Goal: Communication & Community: Answer question/provide support

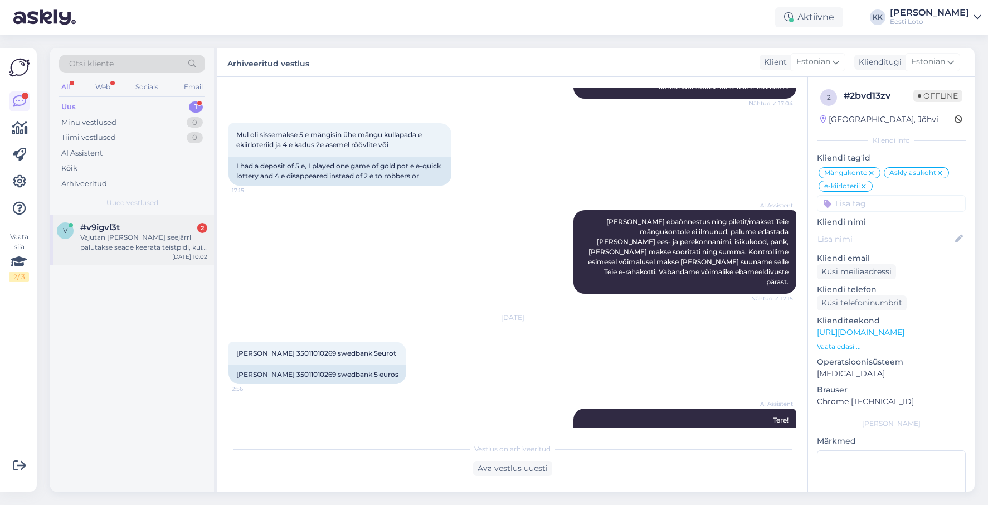
click at [149, 243] on div "Vajutan [PERSON_NAME] seejärrl palutakse seade keerata teistpidi, kuid hoolimat…" at bounding box center [143, 242] width 127 height 20
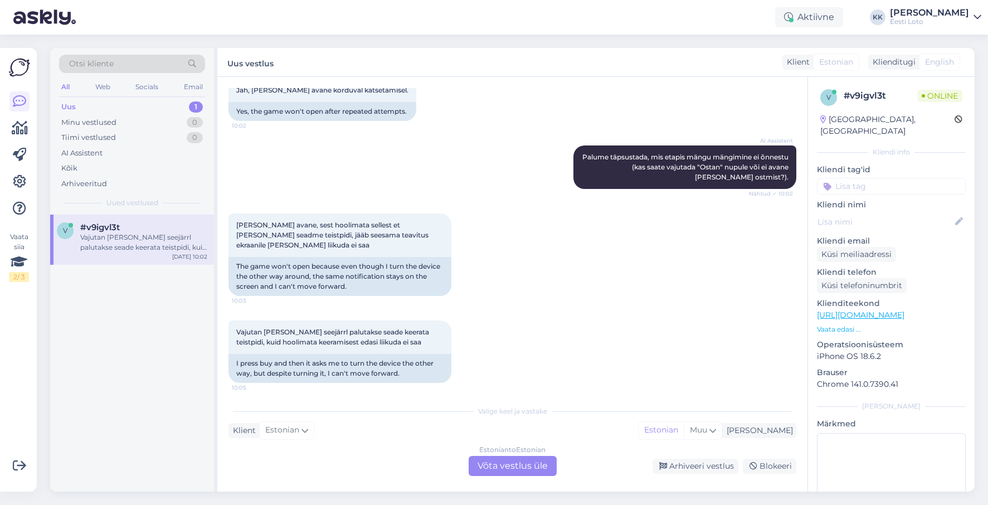
scroll to position [289, 0]
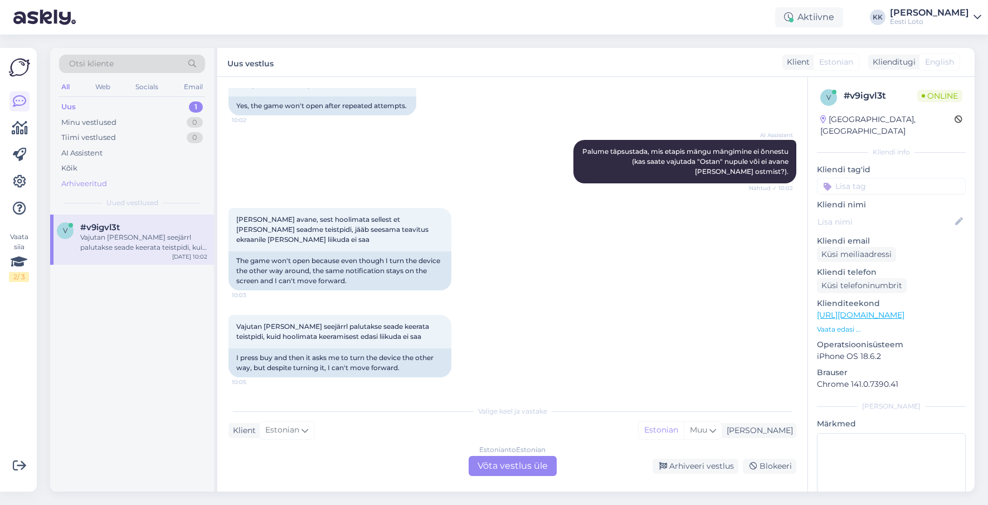
click at [142, 184] on div "Arhiveeritud" at bounding box center [132, 184] width 146 height 16
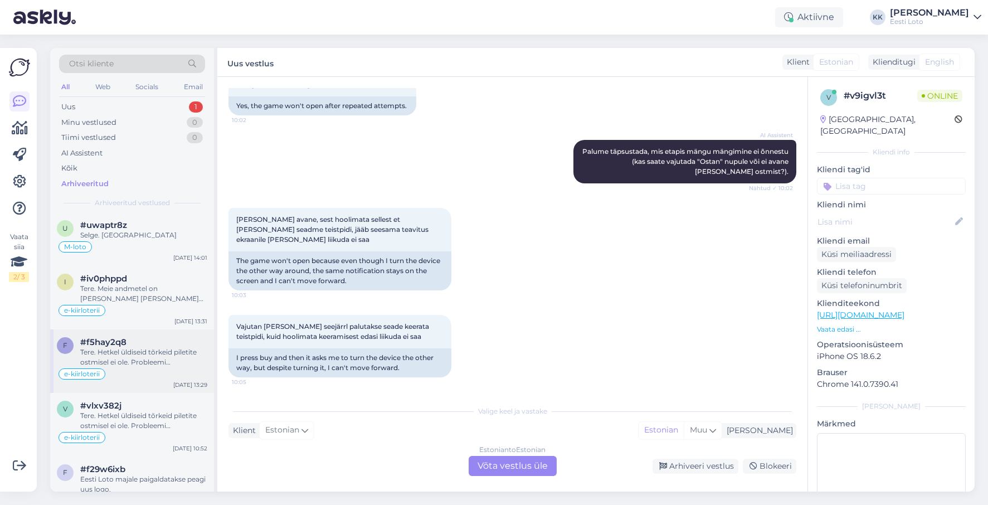
scroll to position [739, 0]
click at [146, 355] on div "Tere. Hetkel üldiseid tõrkeid piletite ostmisel ei ole. Probleemi lahendamiseks…" at bounding box center [143, 359] width 127 height 20
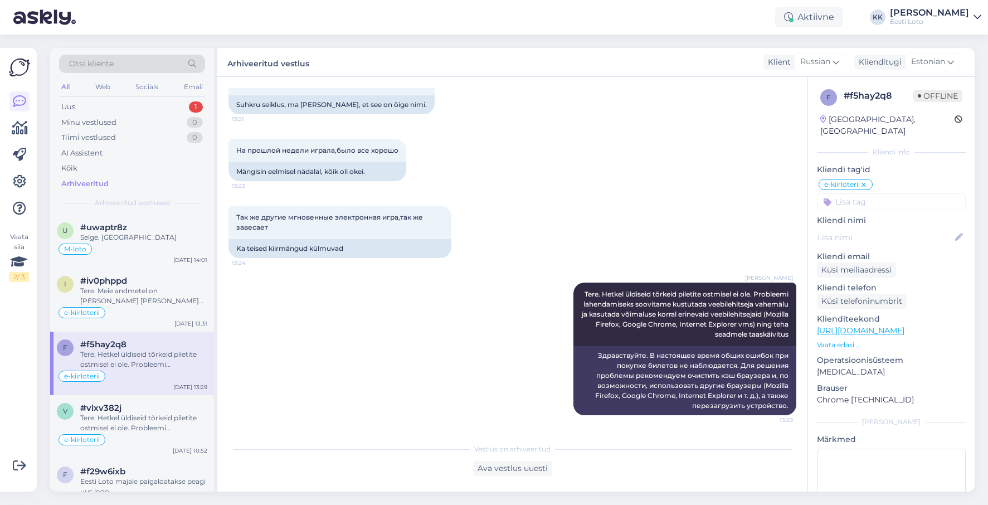
scroll to position [737, 0]
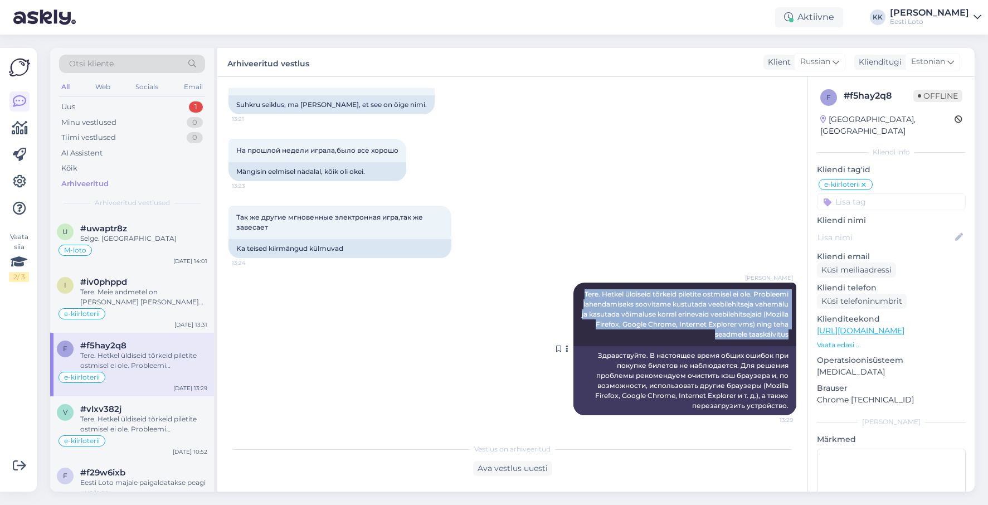
drag, startPoint x: 617, startPoint y: 292, endPoint x: 782, endPoint y: 334, distance: 170.1
click at [790, 339] on div "[PERSON_NAME] Tere. Hetkel üldiseid tõrkeid piletite ostmisel ei ole. Probleemi…" at bounding box center [684, 313] width 223 height 63
copy span "Tere. Hetkel üldiseid tõrkeid piletite ostmisel ei ole. Probleemi lahendamiseks…"
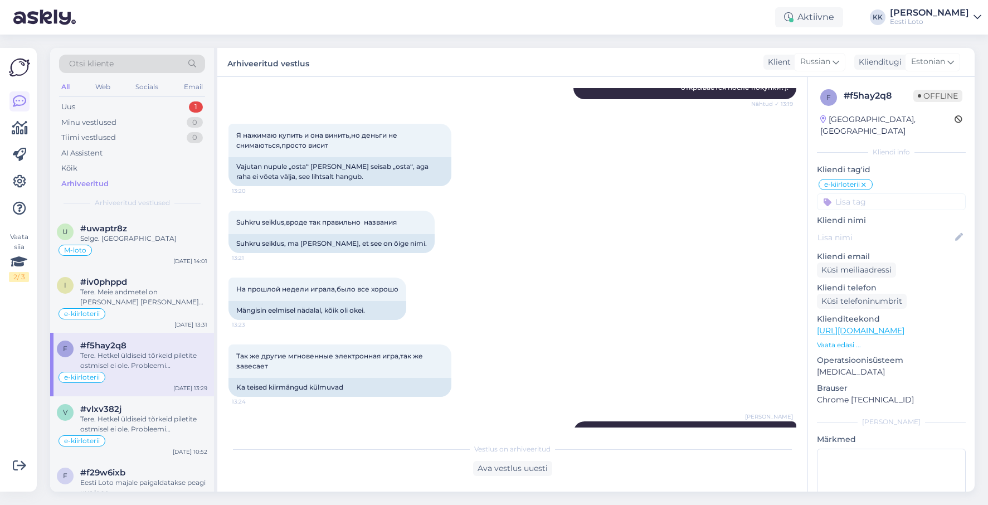
scroll to position [178, 0]
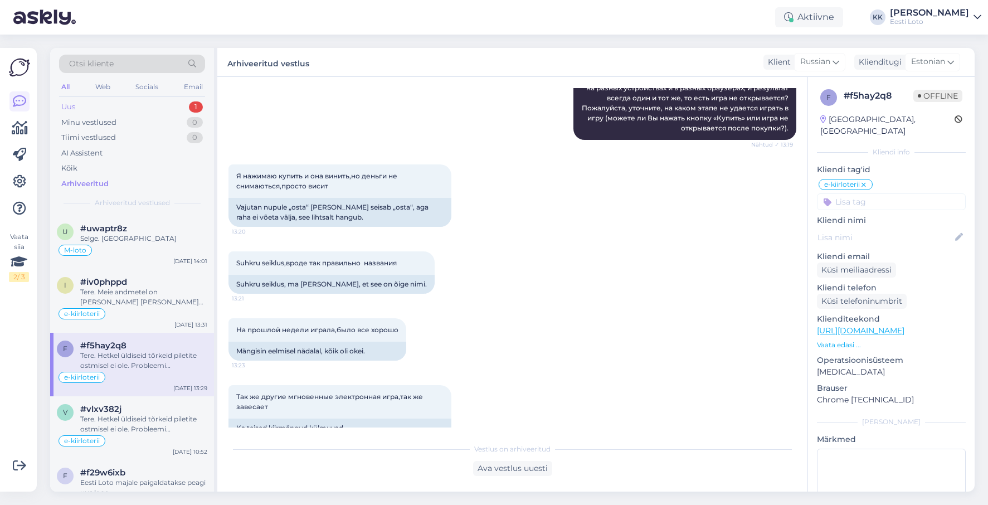
click at [106, 105] on div "Uus 1" at bounding box center [132, 107] width 146 height 16
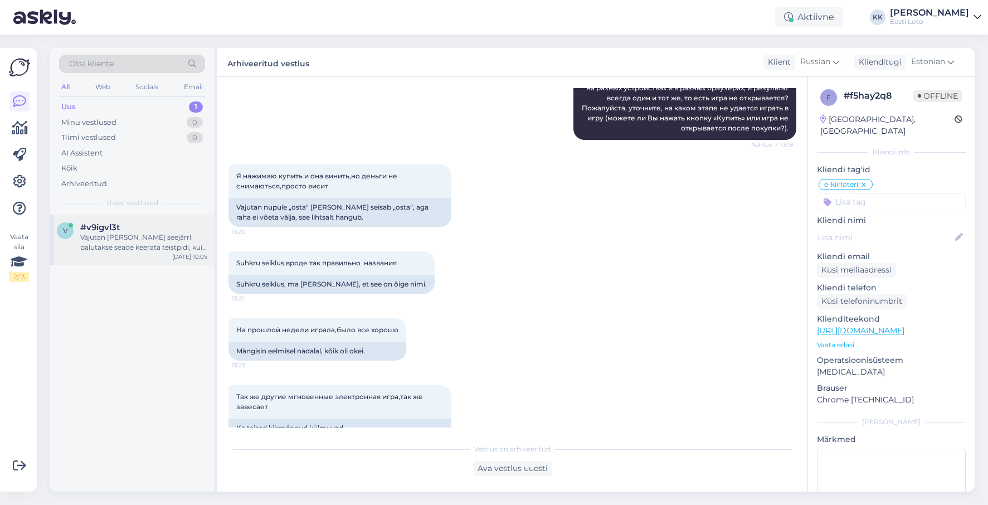
click at [150, 240] on div "Vajutan [PERSON_NAME] seejärrl palutakse seade keerata teistpidi, kuid hoolimat…" at bounding box center [143, 242] width 127 height 20
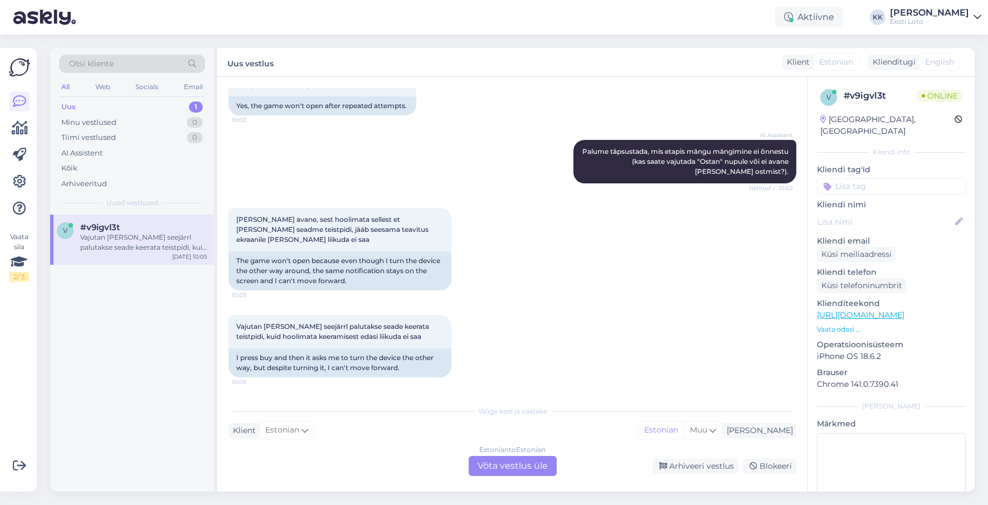
click at [504, 462] on div "Estonian to Estonian Võta vestlus üle" at bounding box center [512, 466] width 88 height 20
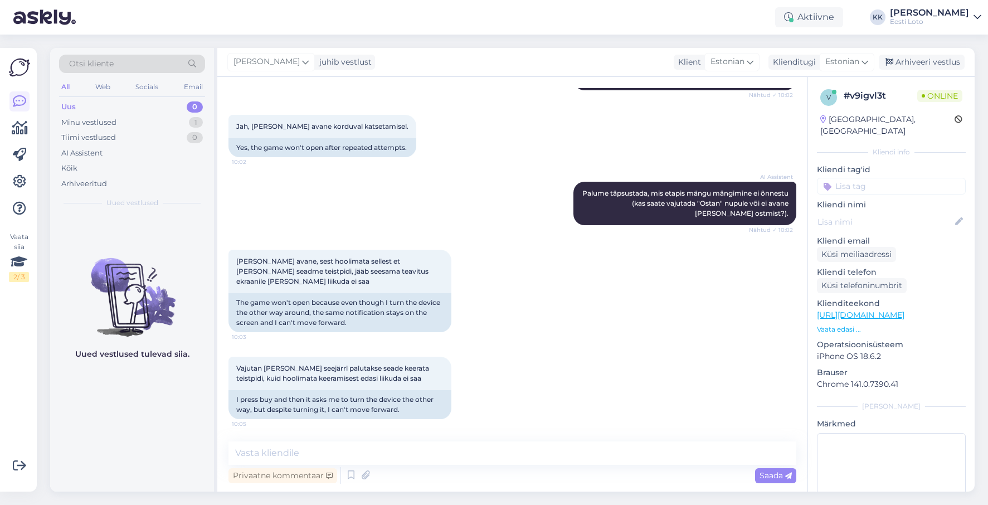
scroll to position [247, 0]
drag, startPoint x: 421, startPoint y: 451, endPoint x: 427, endPoint y: 449, distance: 6.4
click at [421, 451] on textarea at bounding box center [512, 452] width 568 height 23
paste textarea "Tere. Hetkel üldiseid tõrkeid piletite ostmisel ei ole. Probleemi lahendamiseks…"
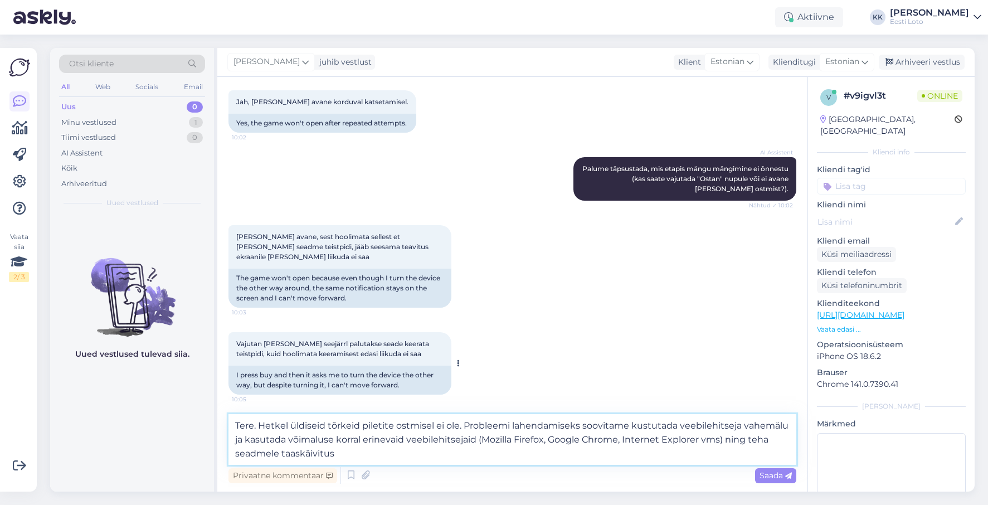
scroll to position [275, 0]
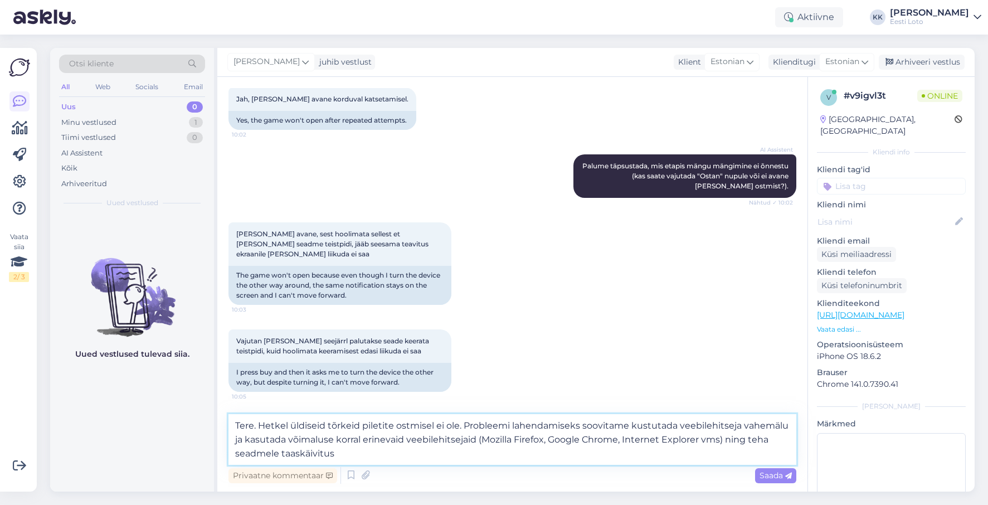
drag, startPoint x: 619, startPoint y: 439, endPoint x: 553, endPoint y: 438, distance: 66.8
click at [553, 438] on textarea "Tere. Hetkel üldiseid tõrkeid piletite ostmisel ei ole. Probleemi lahendamiseks…" at bounding box center [512, 439] width 568 height 51
click at [668, 441] on textarea "Tere. Hetkel üldiseid tõrkeid piletite ostmisel ei ole. Probleemi lahendamiseks…" at bounding box center [512, 439] width 568 height 51
click at [513, 451] on textarea "Tere. Hetkel üldiseid tõrkeid piletite ostmisel ei ole. Probleemi lahendamiseks…" at bounding box center [512, 439] width 568 height 51
type textarea "Tere. Hetkel üldiseid tõrkeid piletite ostmisel ei ole. Probleemi lahendamiseks…"
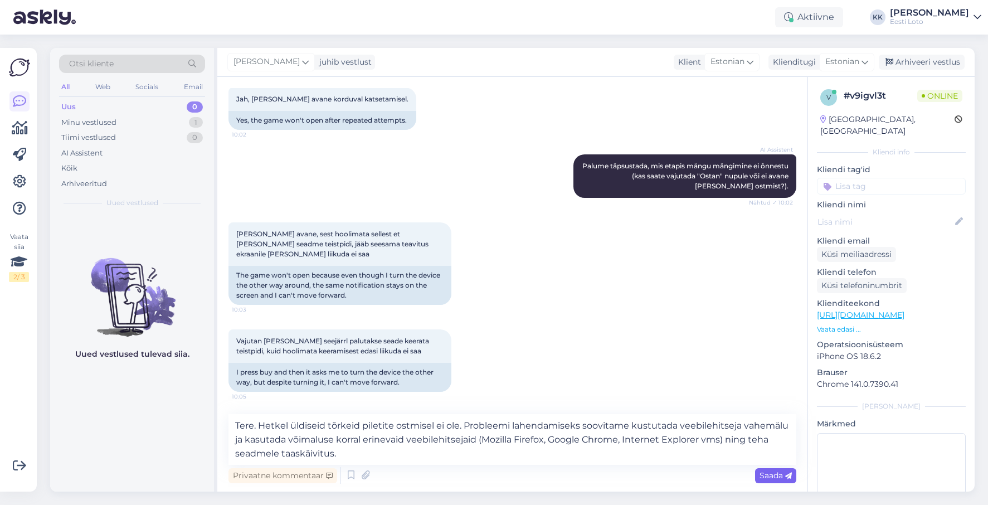
click at [763, 475] on span "Saada" at bounding box center [775, 475] width 32 height 10
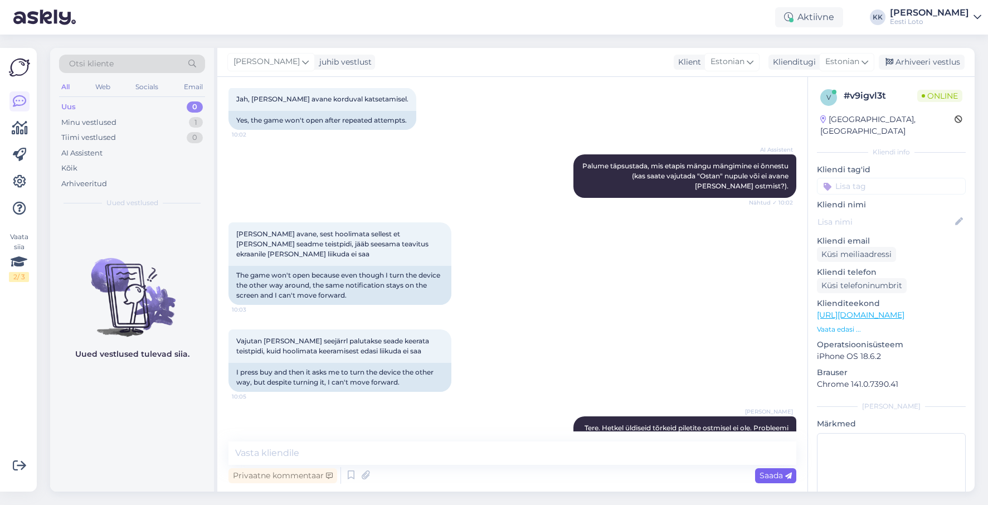
scroll to position [335, 0]
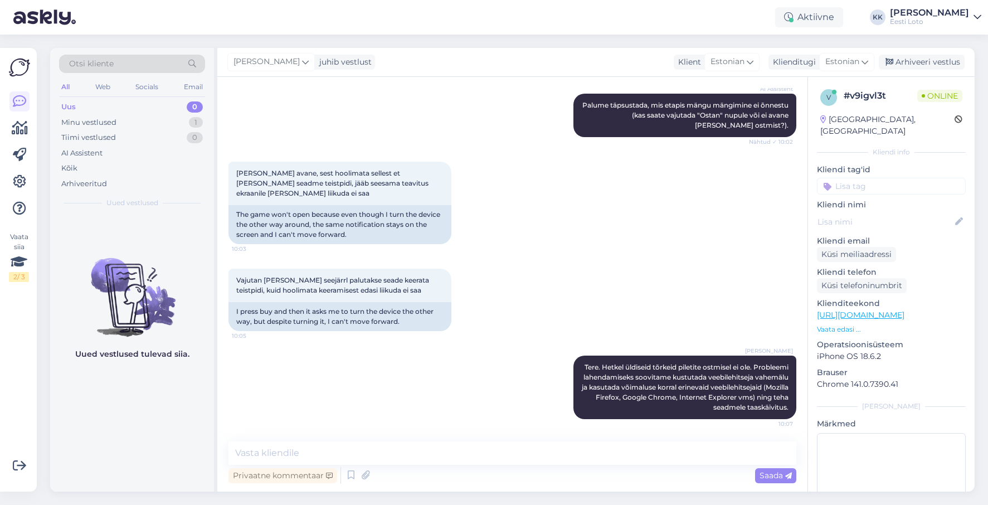
click at [888, 178] on input at bounding box center [891, 186] width 149 height 17
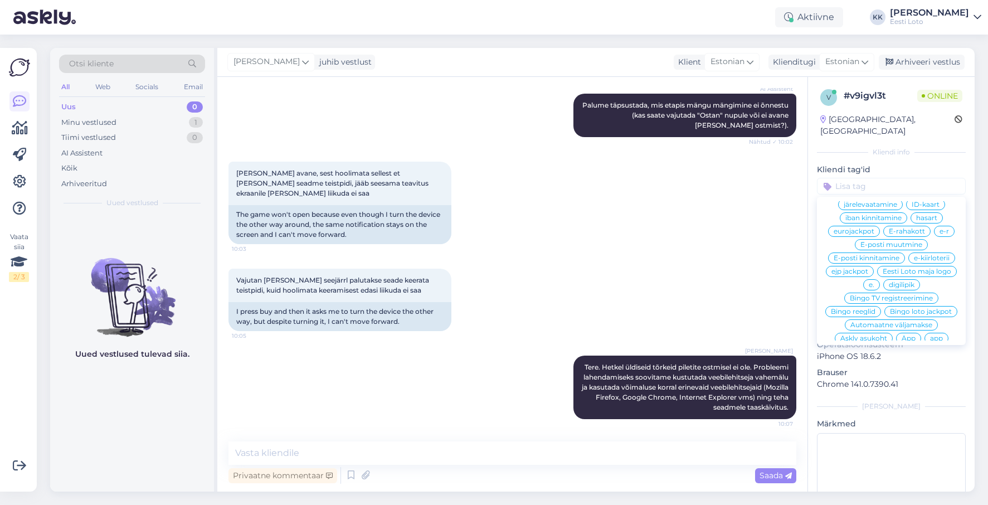
scroll to position [534, 0]
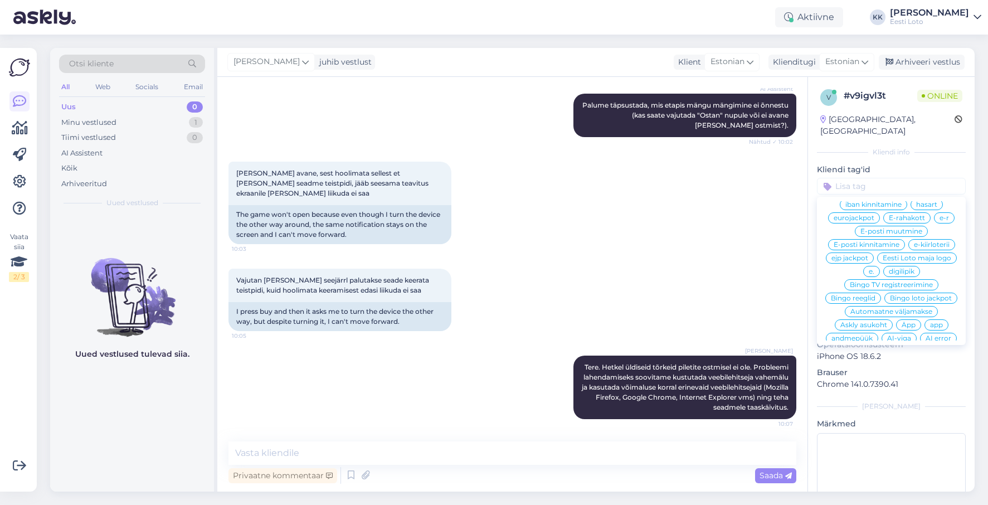
click at [934, 241] on span "e-kiirloterii" at bounding box center [931, 244] width 36 height 7
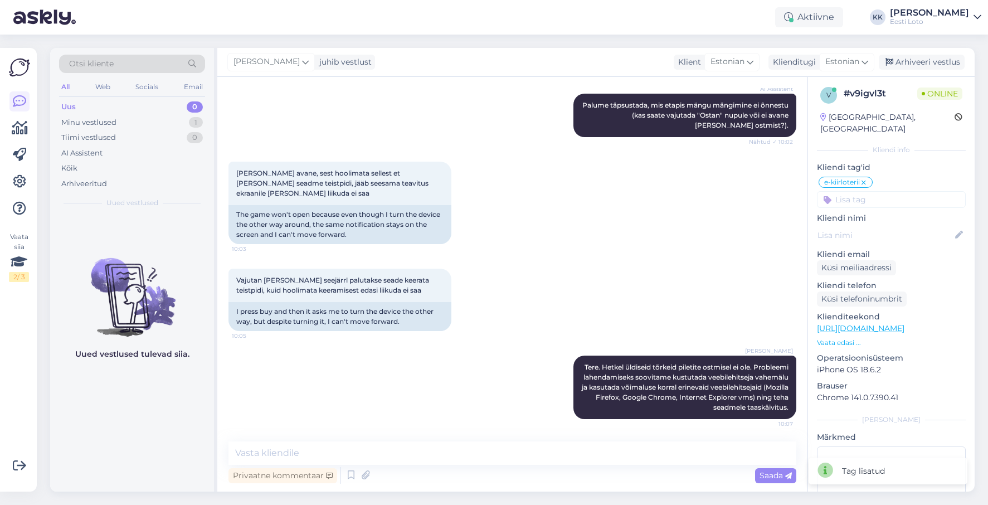
scroll to position [3, 0]
click at [932, 65] on div "Arhiveeri vestlus" at bounding box center [921, 62] width 86 height 15
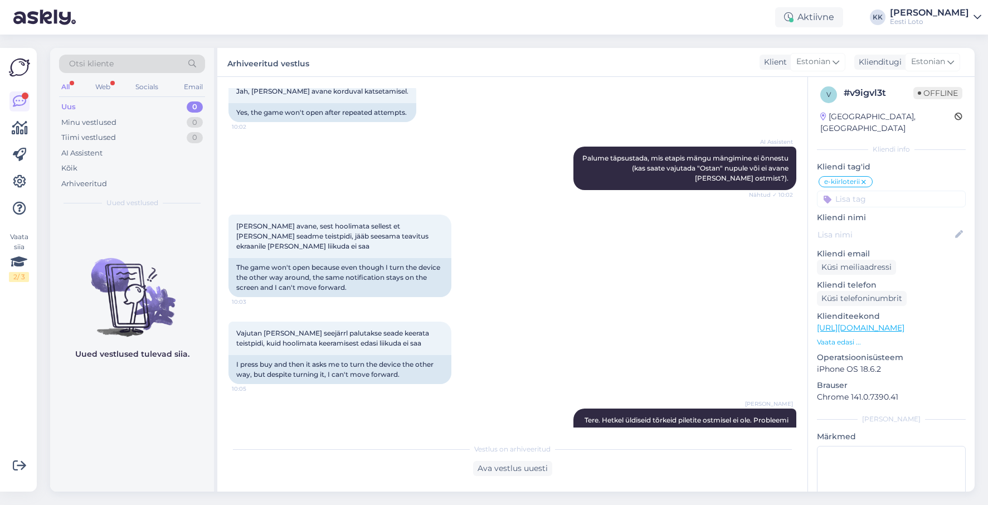
scroll to position [158, 0]
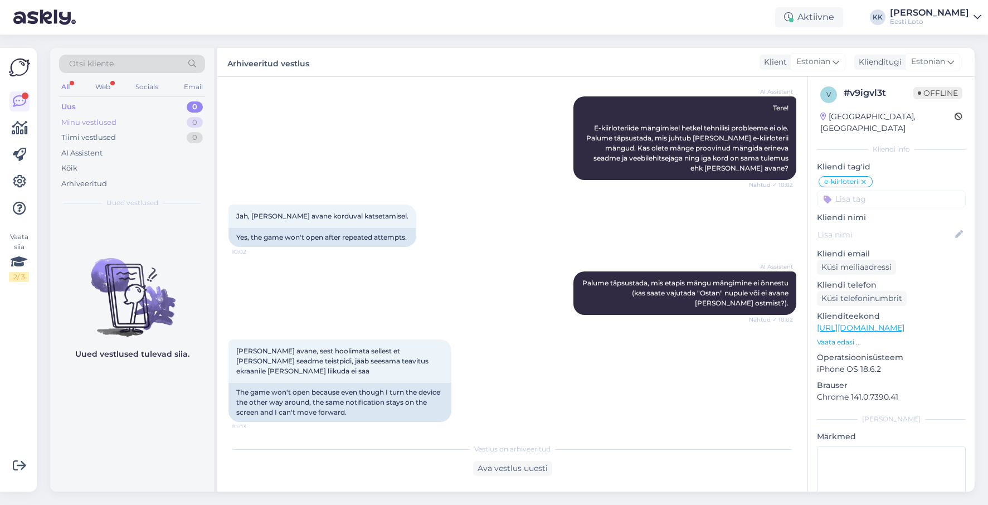
click at [115, 124] on div "Minu vestlused" at bounding box center [88, 122] width 55 height 11
click at [88, 106] on div "Uus 0" at bounding box center [132, 107] width 146 height 16
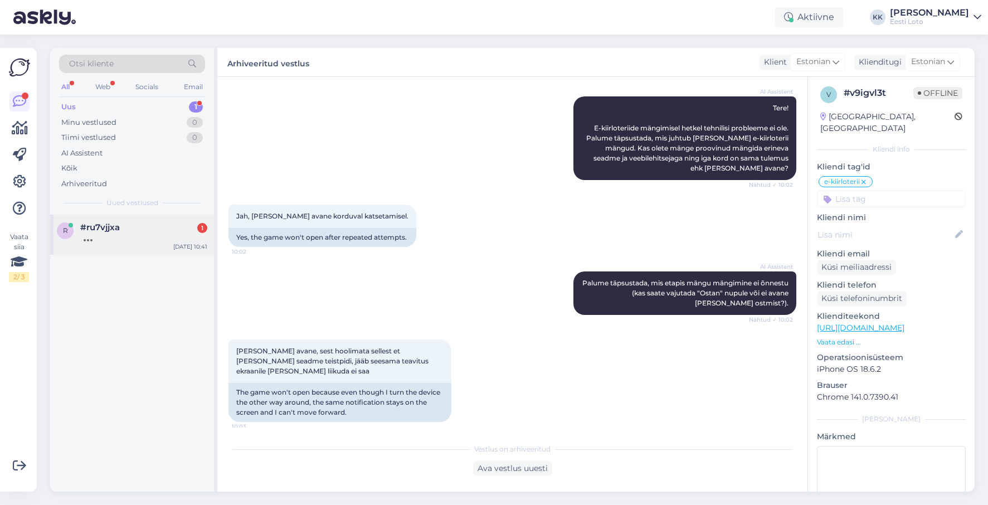
click at [90, 242] on div at bounding box center [143, 237] width 127 height 10
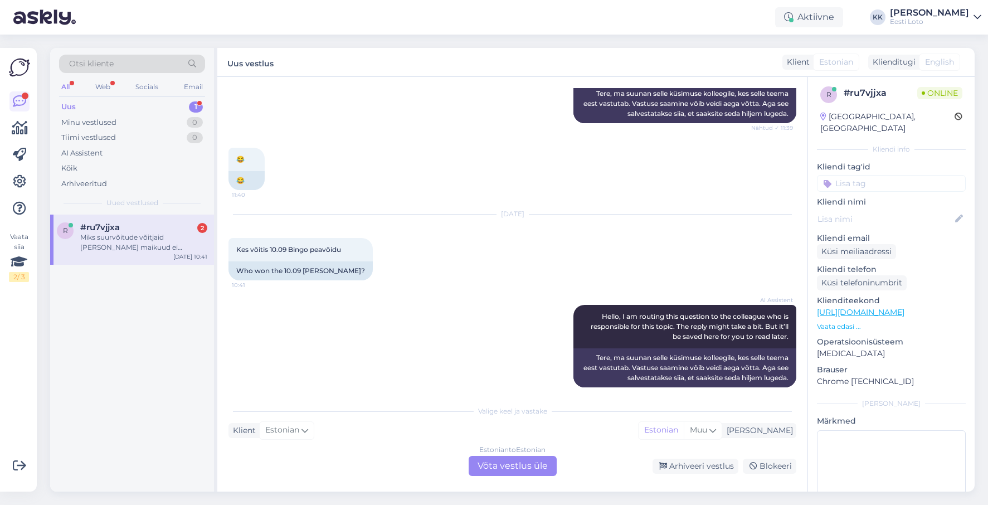
scroll to position [270, 0]
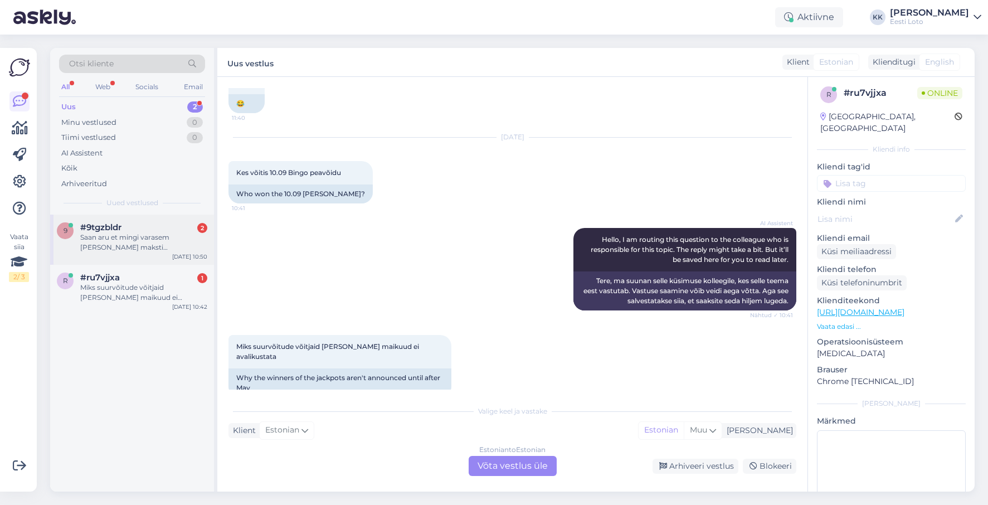
click at [131, 250] on div "Saan aru et mingi varasem [PERSON_NAME] maksti [PERSON_NAME]. Kas sellel on min…" at bounding box center [143, 242] width 127 height 20
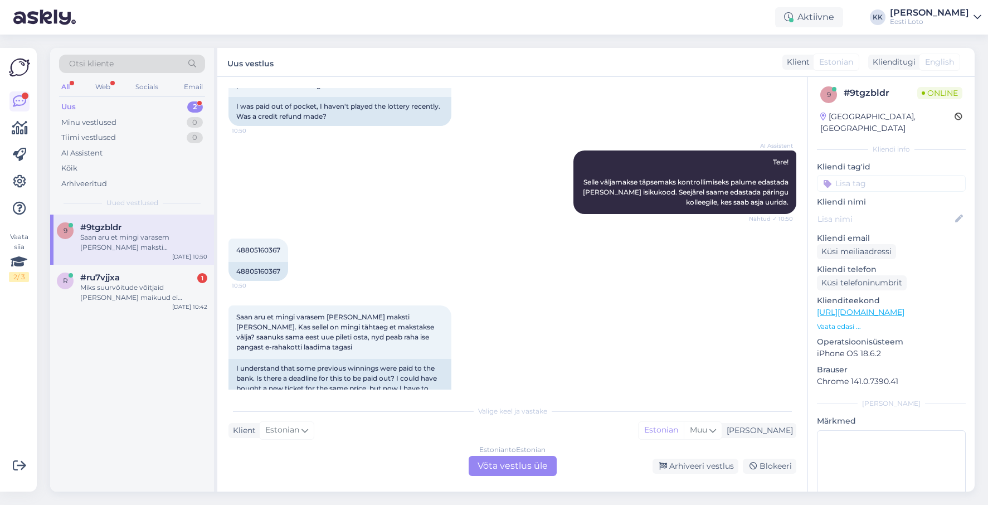
scroll to position [91, 0]
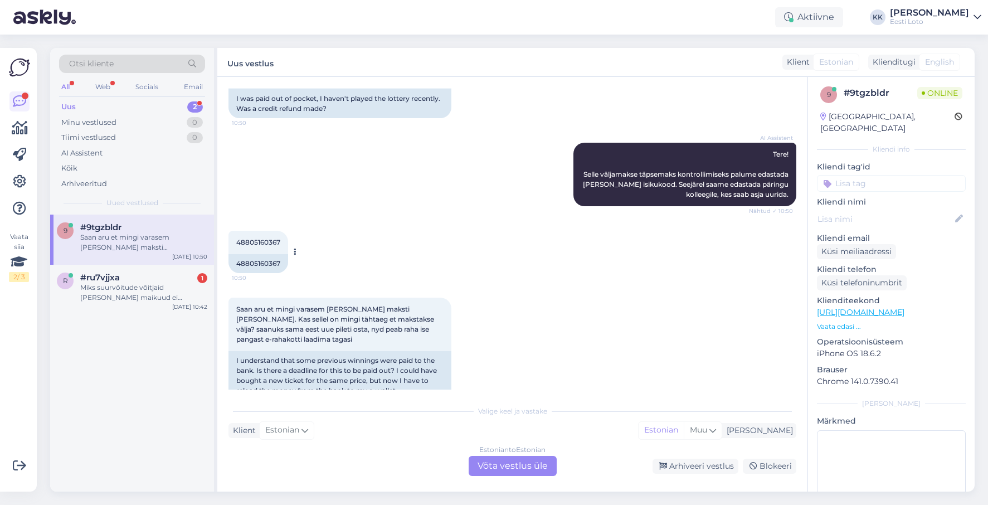
click at [269, 243] on span "48805160367" at bounding box center [258, 242] width 44 height 8
click at [269, 242] on span "48805160367" at bounding box center [258, 242] width 44 height 8
copy span "48805160367"
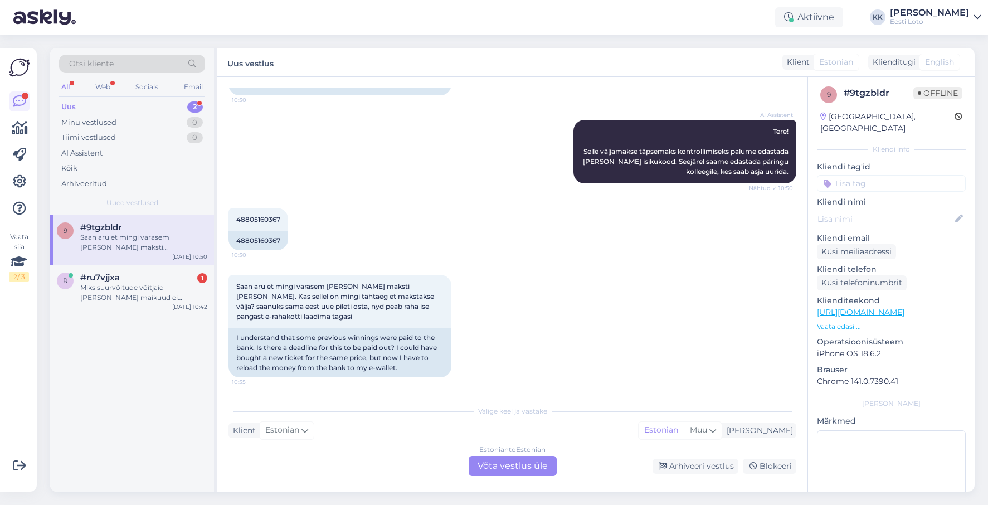
click at [519, 341] on div "Saan aru et mingi varasem [PERSON_NAME] maksti [PERSON_NAME]. Kas sellel on min…" at bounding box center [512, 325] width 568 height 127
click at [507, 466] on div "Estonian to Estonian Võta vestlus üle" at bounding box center [512, 466] width 88 height 20
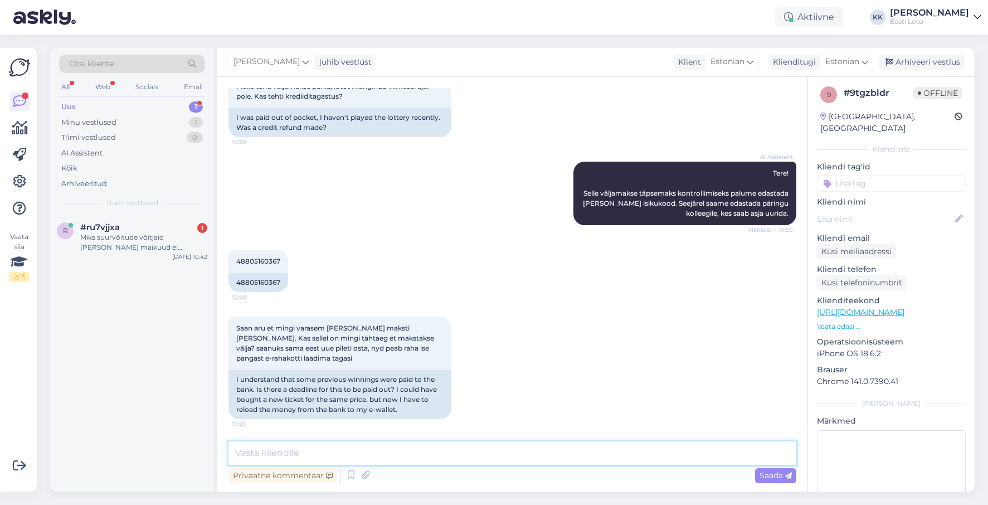
click at [497, 449] on textarea at bounding box center [512, 452] width 568 height 23
paste textarea "Makse teostati automaatselt Eesti Loto poolt, vastavalt üldtingimustele punkt 5…"
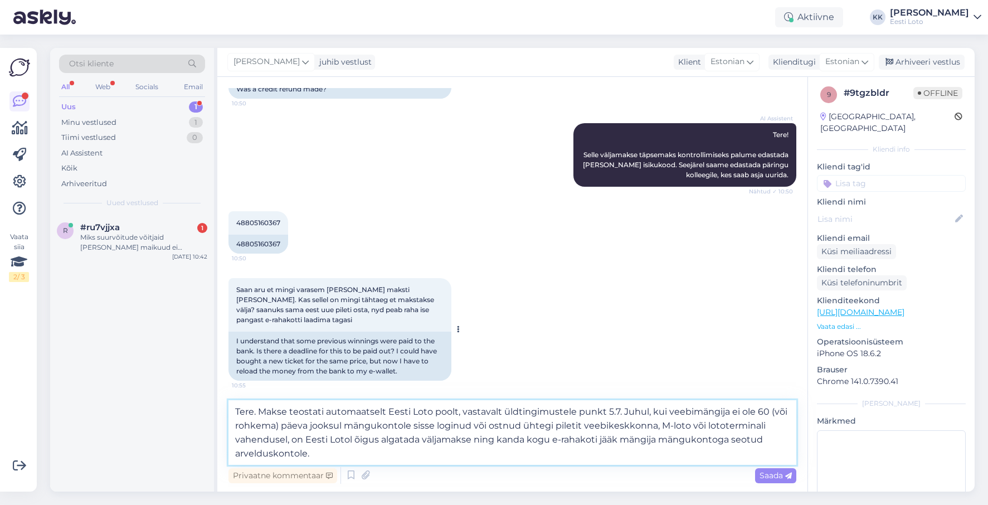
scroll to position [114, 0]
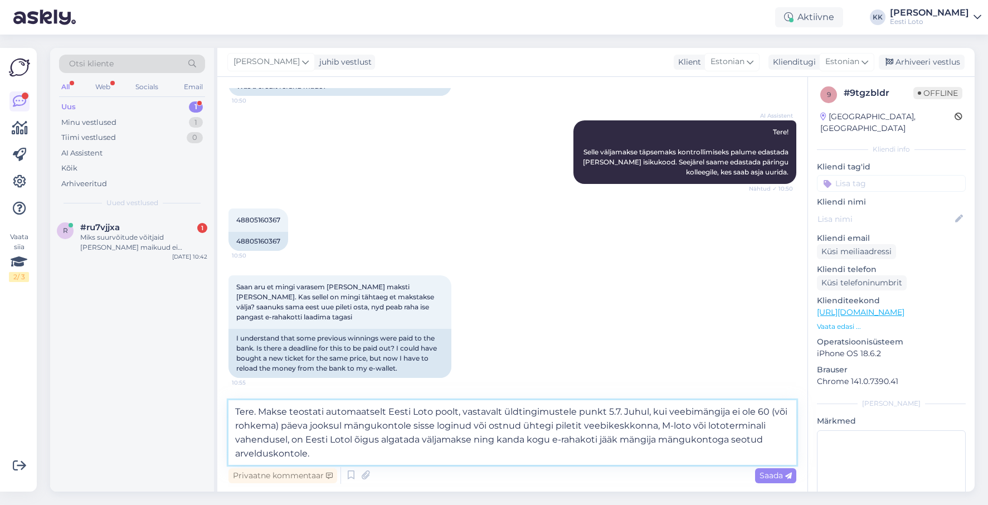
click at [340, 456] on textarea "Tere. Makse teostati automaatselt Eesti Loto poolt, vastavalt üldtingimustele p…" at bounding box center [512, 432] width 568 height 65
click at [369, 457] on textarea "Tere. Makse teostati automaatselt Eesti Loto poolt, vastavalt üldtingimustele p…" at bounding box center [512, 432] width 568 height 65
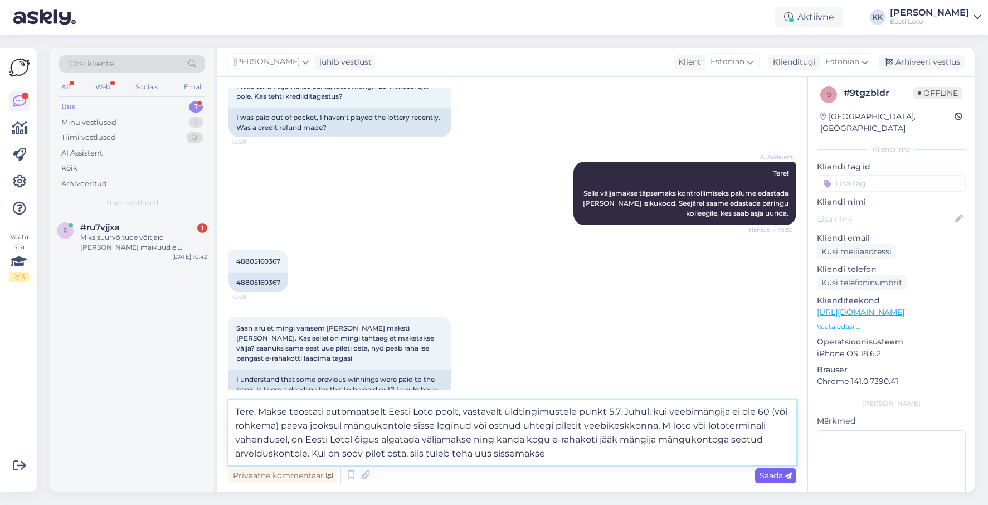
type textarea "Tere. Makse teostati automaatselt Eesti Loto poolt, vastavalt üldtingimustele p…"
click at [763, 475] on span "Saada" at bounding box center [775, 475] width 32 height 10
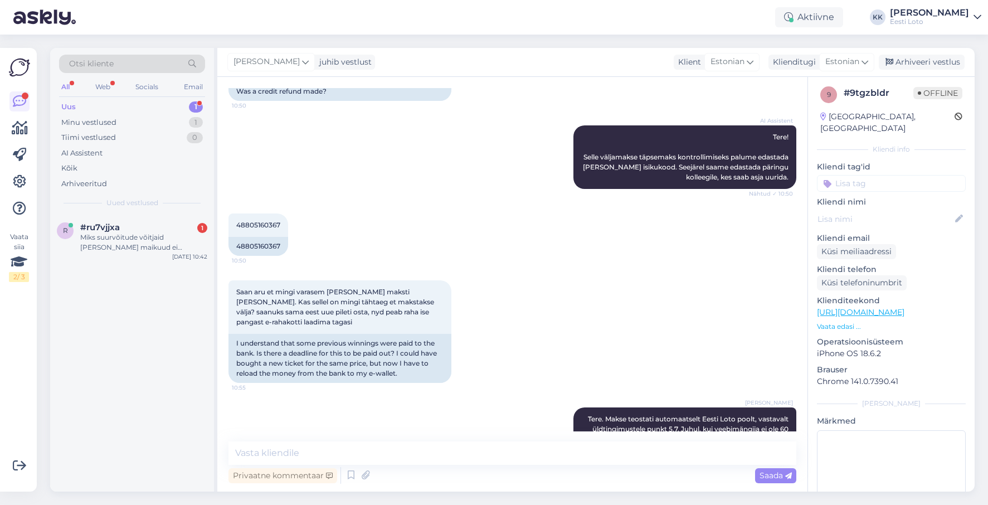
scroll to position [91, 0]
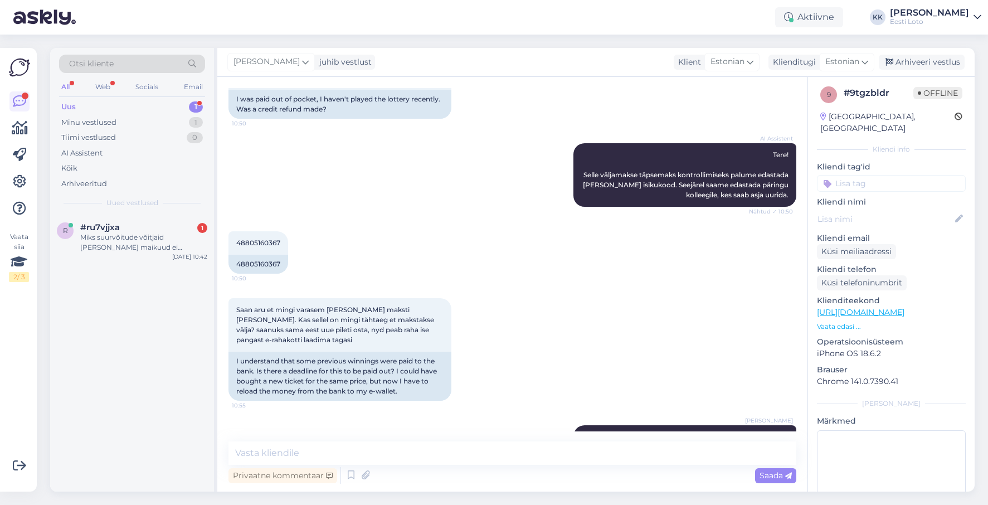
click at [900, 175] on input at bounding box center [891, 183] width 149 height 17
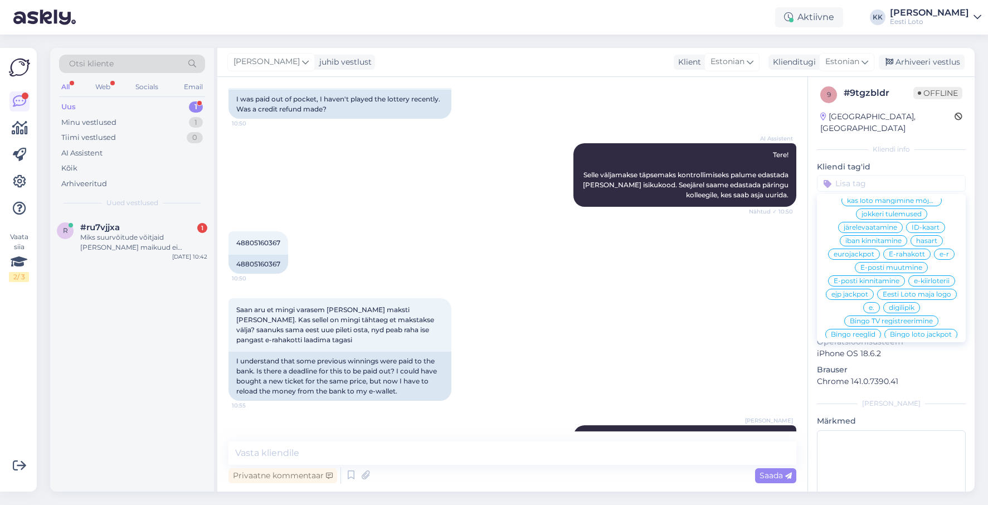
scroll to position [496, 0]
click at [921, 247] on div "E-rahakott" at bounding box center [906, 252] width 47 height 11
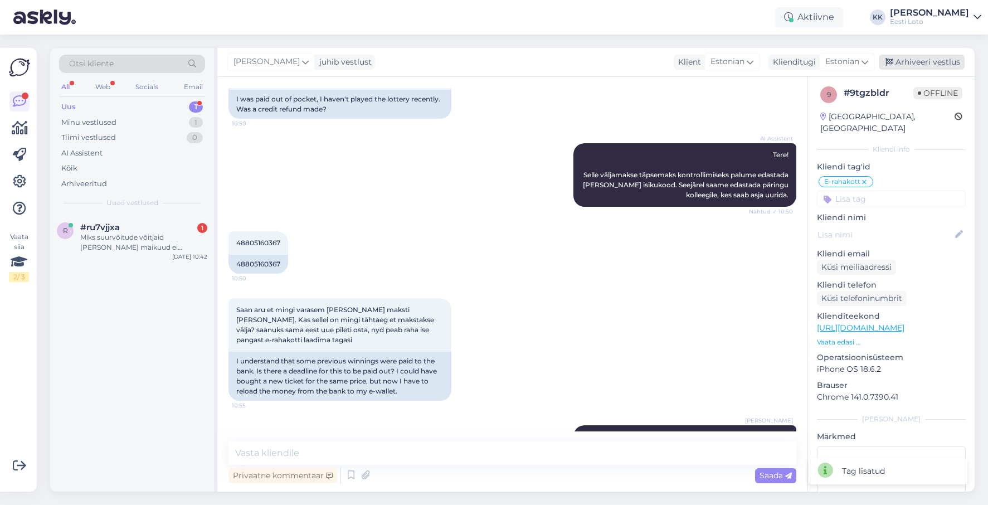
click at [916, 62] on div "Arhiveeri vestlus" at bounding box center [921, 62] width 86 height 15
